Goal: Transaction & Acquisition: Purchase product/service

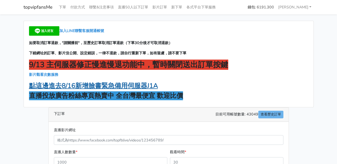
click at [121, 84] on strong "點這邊進去8/16新增臉書緊急備用伺服器J1A" at bounding box center [93, 85] width 129 height 9
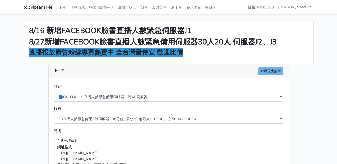
click at [249, 89] on div "類別 * 🔵FACEBOOK 直播人數緊急備用伺服器 2號AB伺服器 🔵FACEBOOK 網軍專用貼文留言 安全保密 🔵9/30 FACEBOOK 直播人數緩…" at bounding box center [169, 92] width 232 height 18
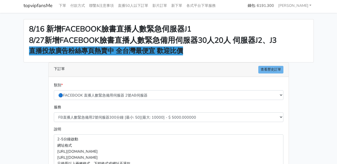
scroll to position [78, 0]
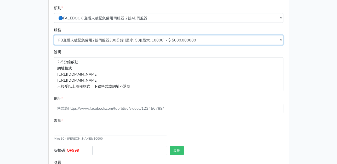
click at [130, 43] on select "FB直播人數緊急備用2號伺服器300分鐘 [最小: 50][最大: 10000] - $ 5000.000000 FB直播人數緊急備用2號伺服器60分鐘 [最…" at bounding box center [169, 40] width 230 height 10
select select "577"
click at [54, 35] on select "FB直播人數緊急備用2號伺服器300分鐘 [最小: 50][最大: 10000] - $ 5000.000000 FB直播人數緊急備用2號伺服器60分鐘 [最…" at bounding box center [169, 40] width 230 height 10
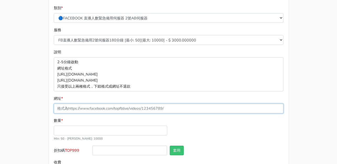
click at [116, 109] on input "網址 *" at bounding box center [169, 108] width 230 height 10
paste input "[URL][DOMAIN_NAME]"
type input "[URL][DOMAIN_NAME]"
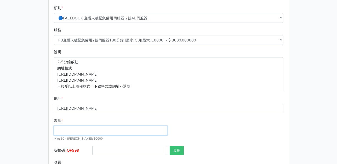
click at [89, 132] on input "數量 *" at bounding box center [111, 130] width 114 height 10
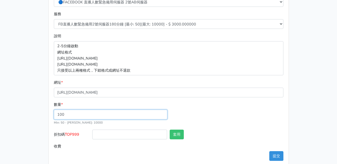
scroll to position [103, 0]
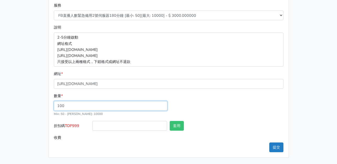
type input "100"
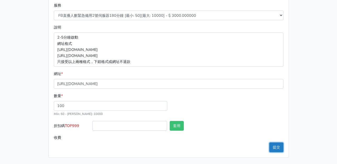
type input "300.000"
click at [276, 150] on button "提交" at bounding box center [277, 147] width 14 height 10
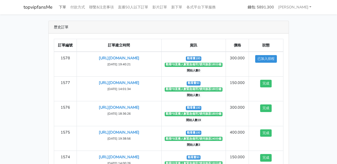
click at [63, 8] on link "下單" at bounding box center [63, 7] width 12 height 10
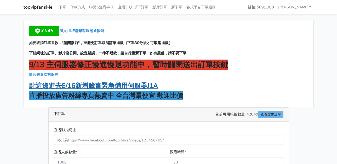
click at [131, 82] on strong "點這邊進去8/16新增臉書緊急備用伺服器J1A" at bounding box center [93, 85] width 129 height 9
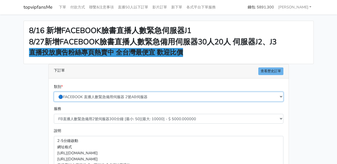
drag, startPoint x: 114, startPoint y: 100, endPoint x: 114, endPoint y: 108, distance: 8.1
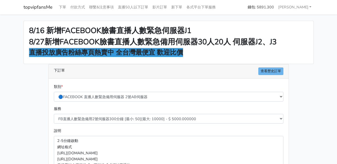
drag, startPoint x: 114, startPoint y: 108, endPoint x: 83, endPoint y: 108, distance: 30.1
click at [83, 108] on div "服務 FB直播人數緊急備用2號伺服器300分鐘 [最小: 50][最大: 10000] - $ 5000.000000 FB直播人數緊急備用2號伺服器60分鐘…" at bounding box center [169, 114] width 232 height 18
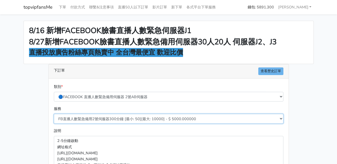
click at [99, 119] on select "FB直播人數緊急備用2號伺服器300分鐘 [最小: 50][最大: 10000] - $ 5000.000000 FB直播人數緊急備用2號伺服器60分鐘 [最…" at bounding box center [169, 119] width 230 height 10
select select "576"
click at [54, 114] on select "FB直播人數緊急備用2號伺服器300分鐘 [最小: 50][最大: 10000] - $ 5000.000000 FB直播人數緊急備用2號伺服器60分鐘 [最…" at bounding box center [169, 119] width 230 height 10
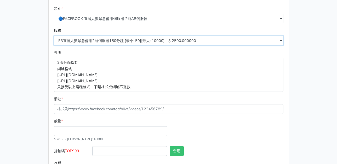
scroll to position [78, 0]
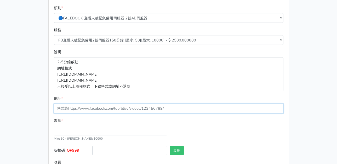
drag, startPoint x: 119, startPoint y: 106, endPoint x: 112, endPoint y: 125, distance: 19.6
click at [119, 106] on input "網址 *" at bounding box center [169, 108] width 230 height 10
paste input "[URL][DOMAIN_NAME]"
type input "[URL][DOMAIN_NAME]"
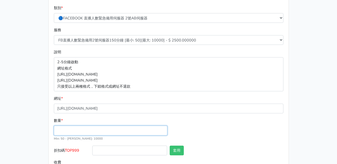
drag, startPoint x: 97, startPoint y: 135, endPoint x: 97, endPoint y: 132, distance: 2.9
click at [97, 134] on div "數量 * Min: 50 - Max: 10000" at bounding box center [111, 129] width 116 height 24
click at [97, 130] on input "數量 *" at bounding box center [111, 130] width 114 height 10
type input "50"
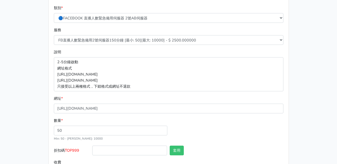
type input "125.000"
click at [73, 147] on span "TOP999" at bounding box center [72, 149] width 14 height 5
click at [92, 147] on input "折扣碼 TOP999" at bounding box center [129, 150] width 75 height 10
click at [74, 149] on span "TOP999" at bounding box center [72, 149] width 14 height 5
click at [92, 149] on input "折扣碼 TOP999" at bounding box center [129, 150] width 75 height 10
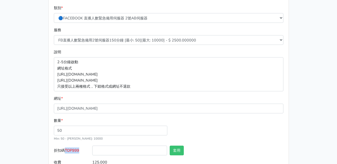
click at [74, 149] on span "TOP999" at bounding box center [72, 149] width 14 height 5
click at [92, 149] on input "折扣碼 TOP999" at bounding box center [129, 150] width 75 height 10
copy span "TOP999"
click at [112, 153] on input "折扣碼 TOP999" at bounding box center [129, 150] width 75 height 10
paste input "TOP999"
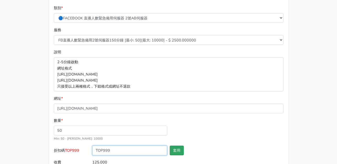
type input "TOP999"
click at [173, 150] on button "套用" at bounding box center [177, 150] width 14 height 10
type input "套用失敗"
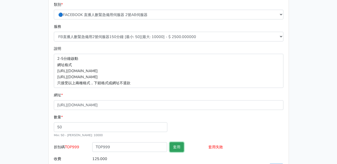
scroll to position [103, 0]
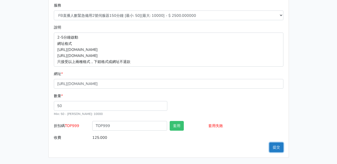
click at [273, 148] on button "提交" at bounding box center [277, 147] width 14 height 10
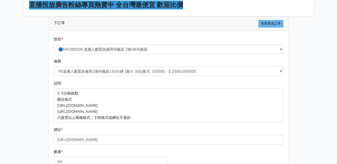
scroll to position [0, 0]
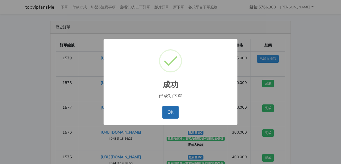
click at [172, 113] on button "OK" at bounding box center [170, 111] width 16 height 13
